Goal: Book appointment/travel/reservation

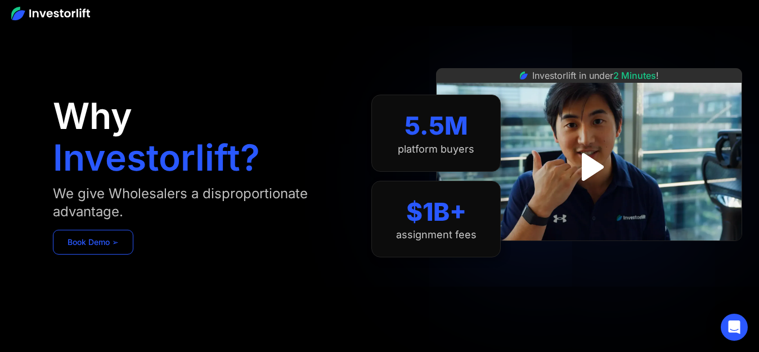
click at [83, 244] on link "Book Demo ➢" at bounding box center [93, 241] width 80 height 25
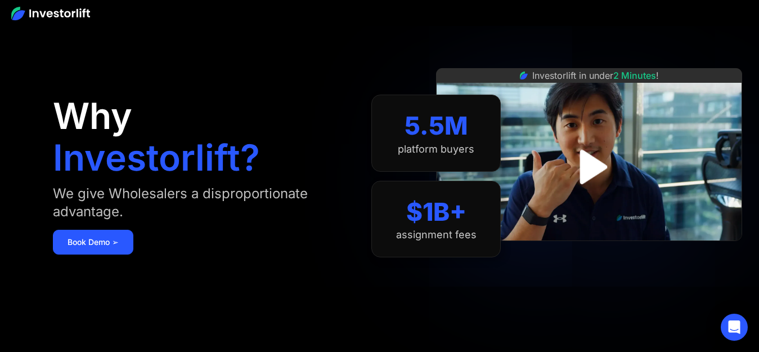
click at [38, 12] on img at bounding box center [50, 13] width 79 height 13
click at [56, 7] on img at bounding box center [50, 13] width 79 height 13
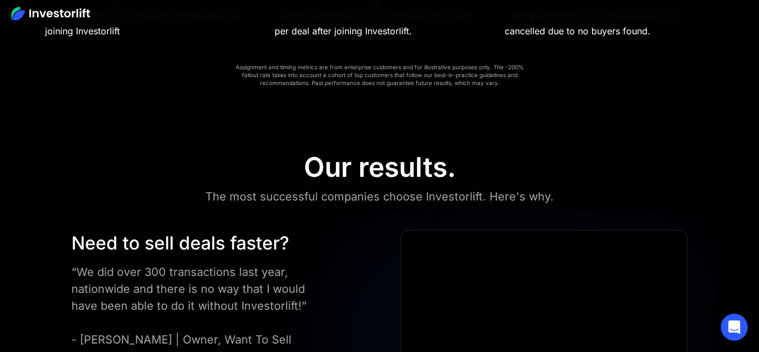
scroll to position [2362, 0]
click at [737, 326] on icon "Open Intercom Messenger" at bounding box center [733, 326] width 13 height 15
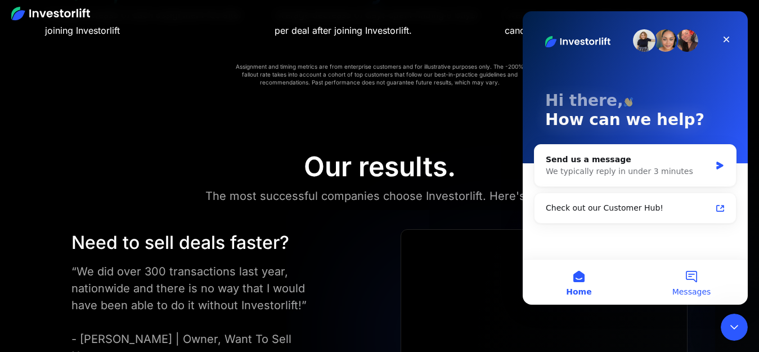
scroll to position [0, 0]
click at [723, 41] on icon "Close" at bounding box center [726, 39] width 9 height 9
